Goal: Browse casually: Explore the website without a specific task or goal

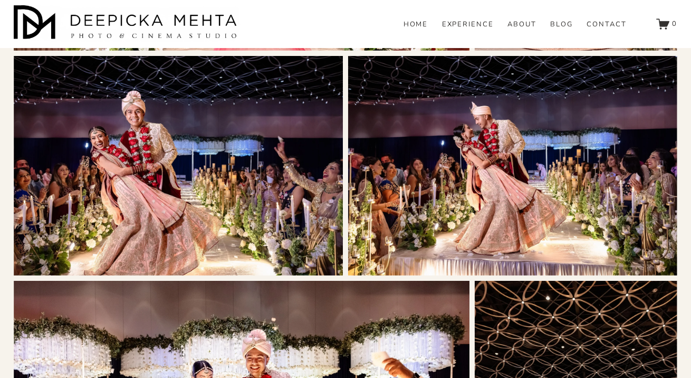
scroll to position [1896, 0]
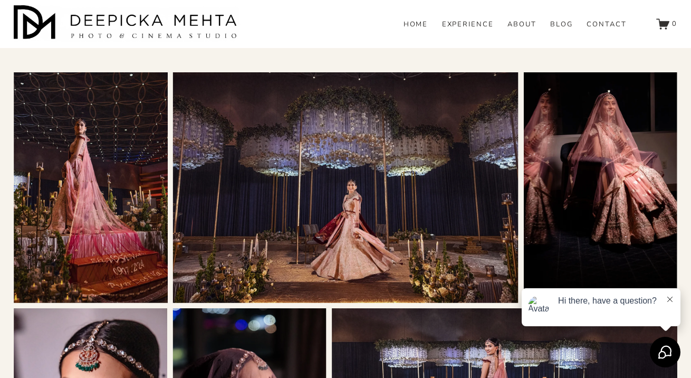
click at [147, 24] on img at bounding box center [127, 23] width 227 height 37
